Goal: Transaction & Acquisition: Purchase product/service

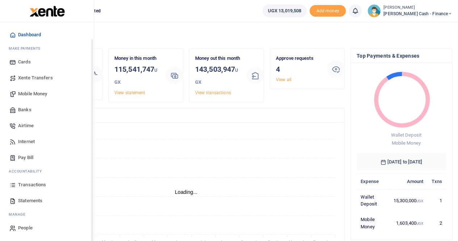
scroll to position [17, 0]
click at [36, 183] on span "Transactions" at bounding box center [32, 184] width 28 height 7
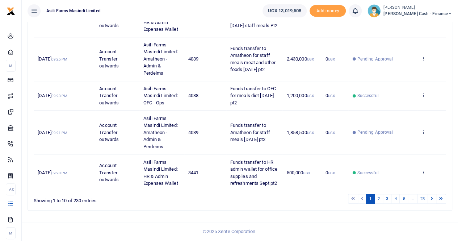
scroll to position [295, 0]
click at [378, 199] on link "2" at bounding box center [378, 199] width 9 height 10
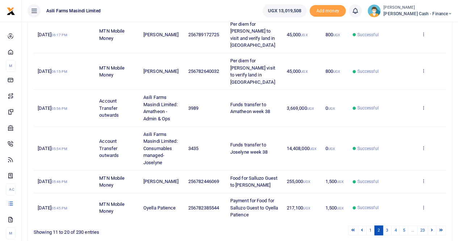
scroll to position [274, 0]
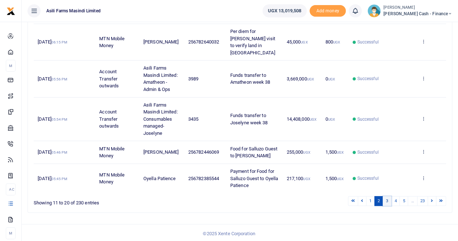
click at [388, 198] on link "3" at bounding box center [387, 201] width 9 height 10
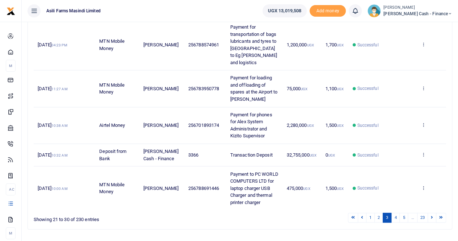
scroll to position [344, 0]
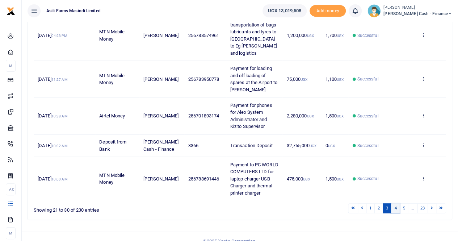
click at [397, 203] on link "4" at bounding box center [395, 208] width 9 height 10
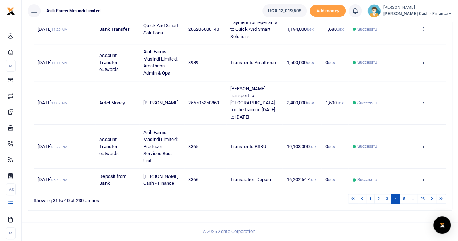
scroll to position [267, 0]
click at [404, 200] on link "5" at bounding box center [403, 199] width 9 height 10
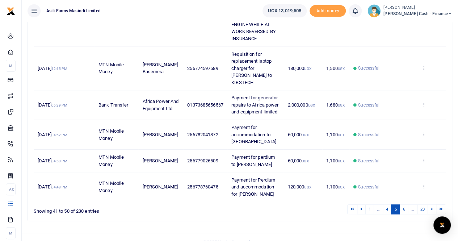
scroll to position [288, 0]
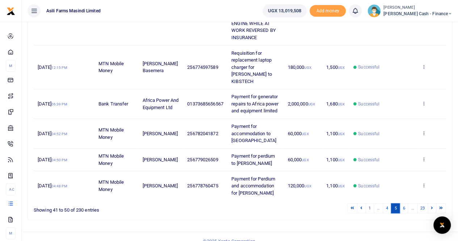
click at [398, 203] on link "5" at bounding box center [395, 208] width 9 height 10
click at [385, 203] on link "4" at bounding box center [387, 208] width 9 height 10
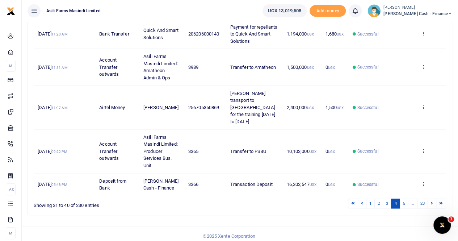
scroll to position [267, 0]
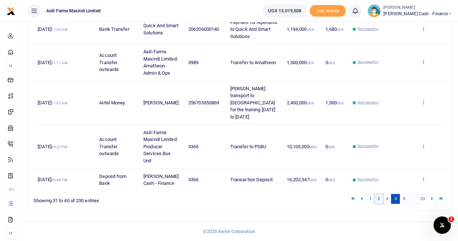
click at [379, 200] on link "2" at bounding box center [378, 199] width 9 height 10
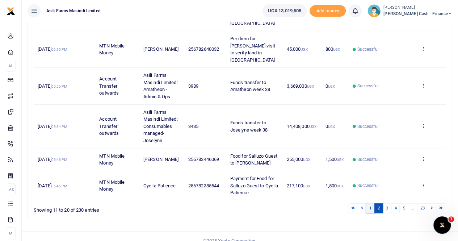
click at [370, 206] on link "1" at bounding box center [370, 208] width 9 height 10
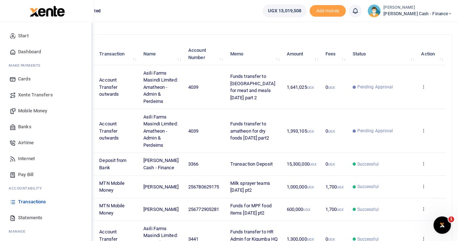
scroll to position [0, 0]
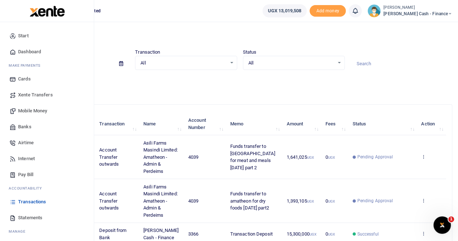
click at [38, 109] on span "Mobile Money" at bounding box center [32, 110] width 29 height 7
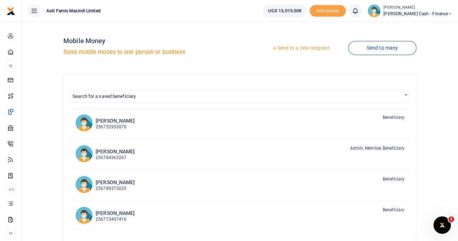
click at [303, 47] on link "Send to a new recipient" at bounding box center [300, 48] width 95 height 13
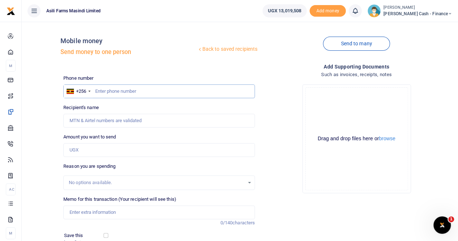
click at [102, 91] on input "text" at bounding box center [159, 91] width 192 height 14
paste input "775 600682"
click at [106, 89] on input "775 600682" at bounding box center [159, 91] width 192 height 14
type input "775600682"
type input "Constantine Dusenge"
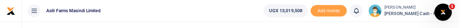
type input "775600682"
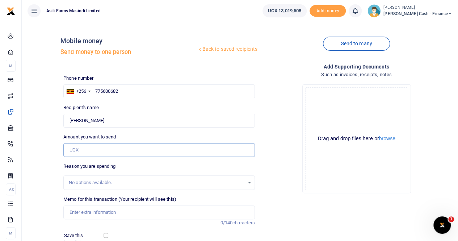
click at [84, 152] on input "Amount you want to send" at bounding box center [159, 150] width 192 height 14
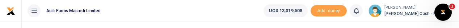
type input "800,000"
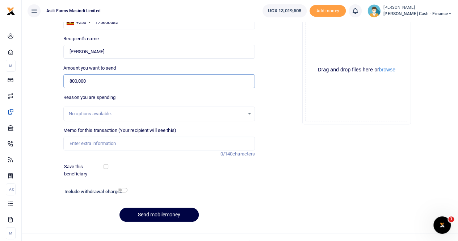
scroll to position [79, 0]
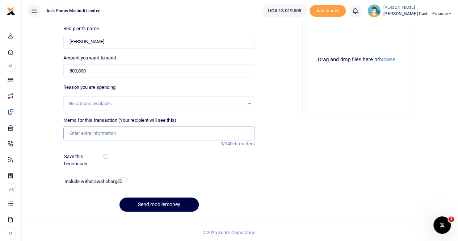
click at [96, 129] on input "Memo for this transaction (Your recipient will see this)" at bounding box center [159, 133] width 192 height 14
paste input "School Fees for Badru Ssegujja's daughter"
drag, startPoint x: 135, startPoint y: 131, endPoint x: 165, endPoint y: 137, distance: 31.3
click at [135, 131] on input "School Fees for Badru Ssegujja's daughter" at bounding box center [159, 133] width 192 height 14
click at [137, 133] on input "School Fees for Badru Ssegujjas daughter" at bounding box center [159, 133] width 192 height 14
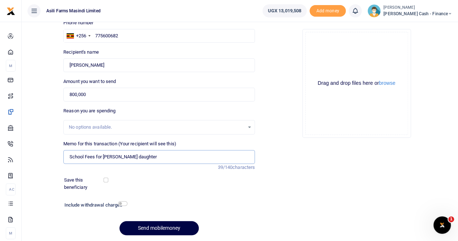
scroll to position [43, 0]
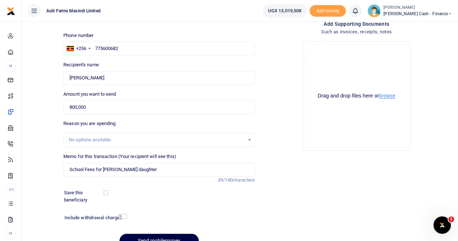
click at [389, 96] on button "browse" at bounding box center [387, 95] width 16 height 5
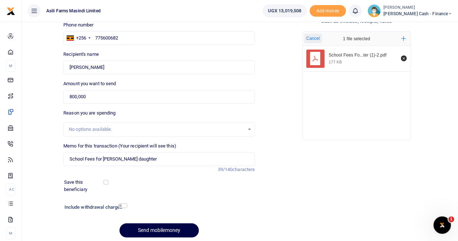
scroll to position [79, 0]
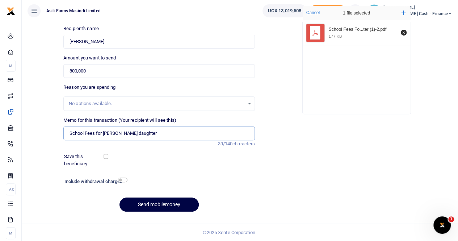
drag, startPoint x: 70, startPoint y: 132, endPoint x: 82, endPoint y: 133, distance: 12.7
click at [70, 132] on input "School Fees for Badru Ssegujja daughter" at bounding box center [159, 133] width 192 height 14
type input "Payment for School Fees for Badru Ssegujja daughter"
click at [145, 204] on button "Send mobilemoney" at bounding box center [159, 204] width 79 height 14
click at [121, 42] on input "Found" at bounding box center [159, 42] width 192 height 14
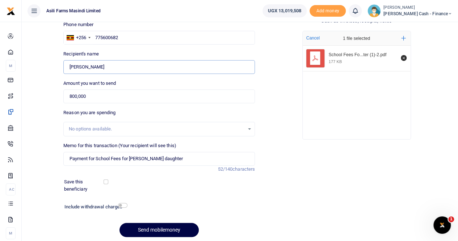
scroll to position [0, 0]
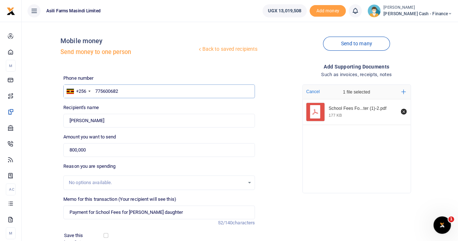
click at [127, 89] on input "775600682" at bounding box center [159, 91] width 192 height 14
click at [96, 93] on input "775600682" at bounding box center [159, 91] width 192 height 14
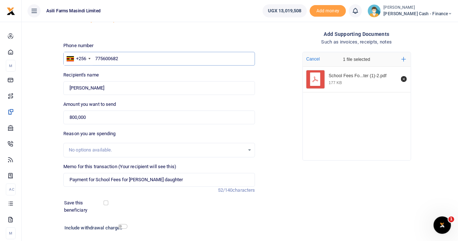
scroll to position [79, 0]
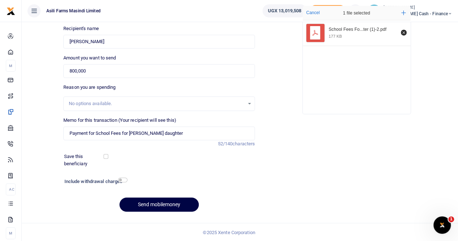
type input "775600682"
click at [146, 199] on button "Send mobilemoney" at bounding box center [159, 204] width 79 height 14
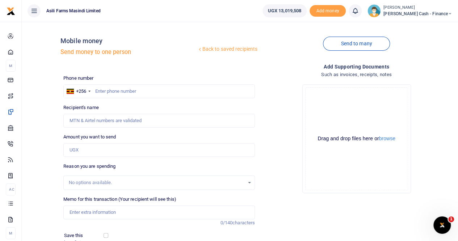
click at [416, 13] on span "[PERSON_NAME] Cash - Finance" at bounding box center [418, 14] width 69 height 7
click at [419, 26] on link "Switch accounts" at bounding box center [400, 26] width 57 height 10
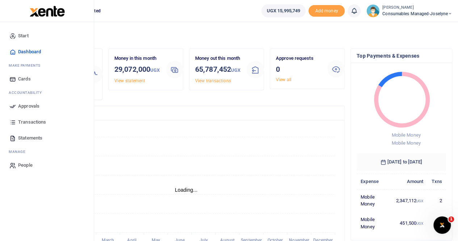
click at [25, 106] on span "Approvals" at bounding box center [28, 105] width 21 height 7
click at [29, 106] on span "Approvals" at bounding box center [28, 105] width 21 height 7
